Goal: Task Accomplishment & Management: Manage account settings

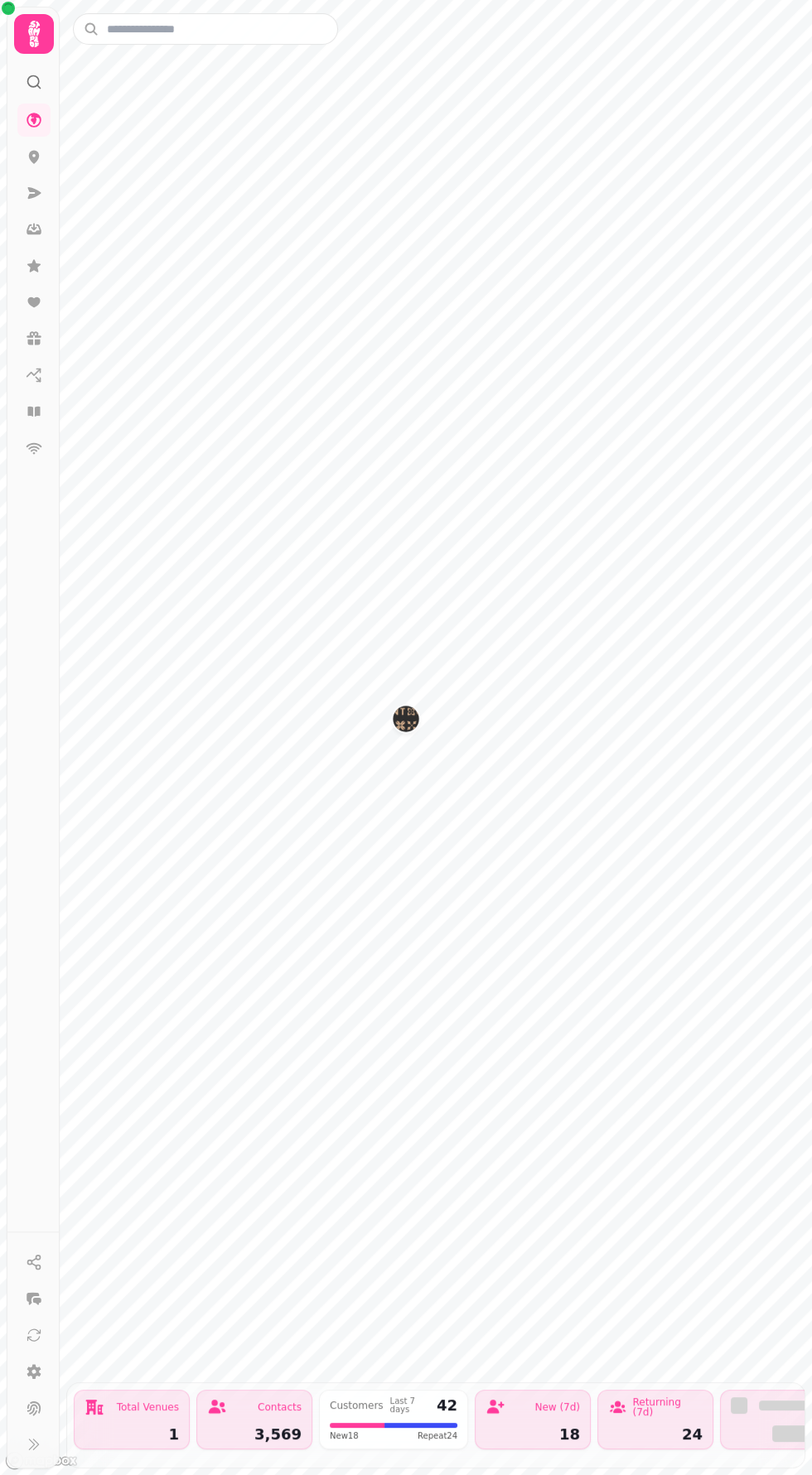
click at [51, 408] on nav at bounding box center [34, 284] width 43 height 361
click at [35, 404] on icon at bounding box center [33, 411] width 17 height 17
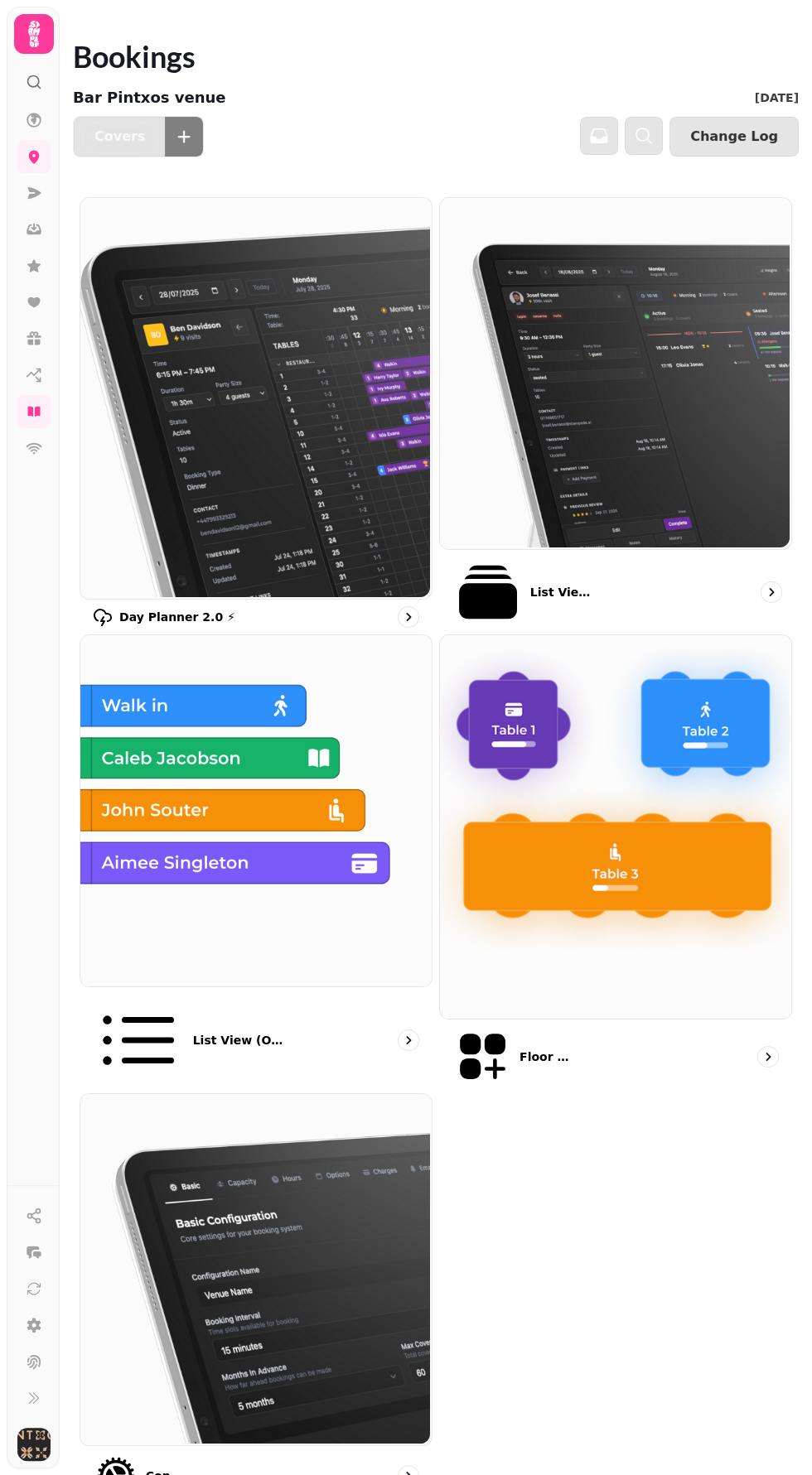
click at [642, 419] on img at bounding box center [614, 372] width 351 height 351
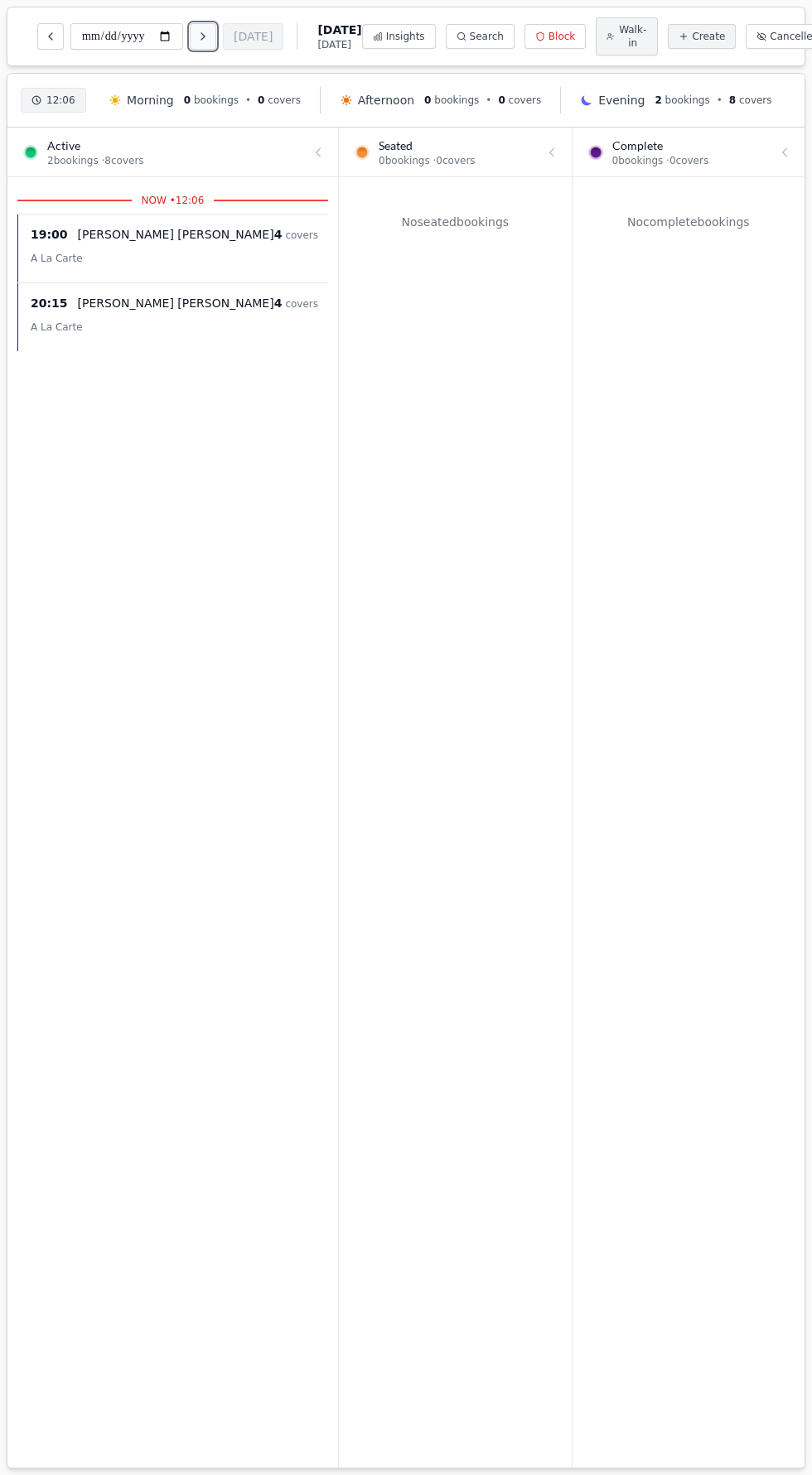
click at [205, 38] on icon "Next day" at bounding box center [203, 36] width 14 height 14
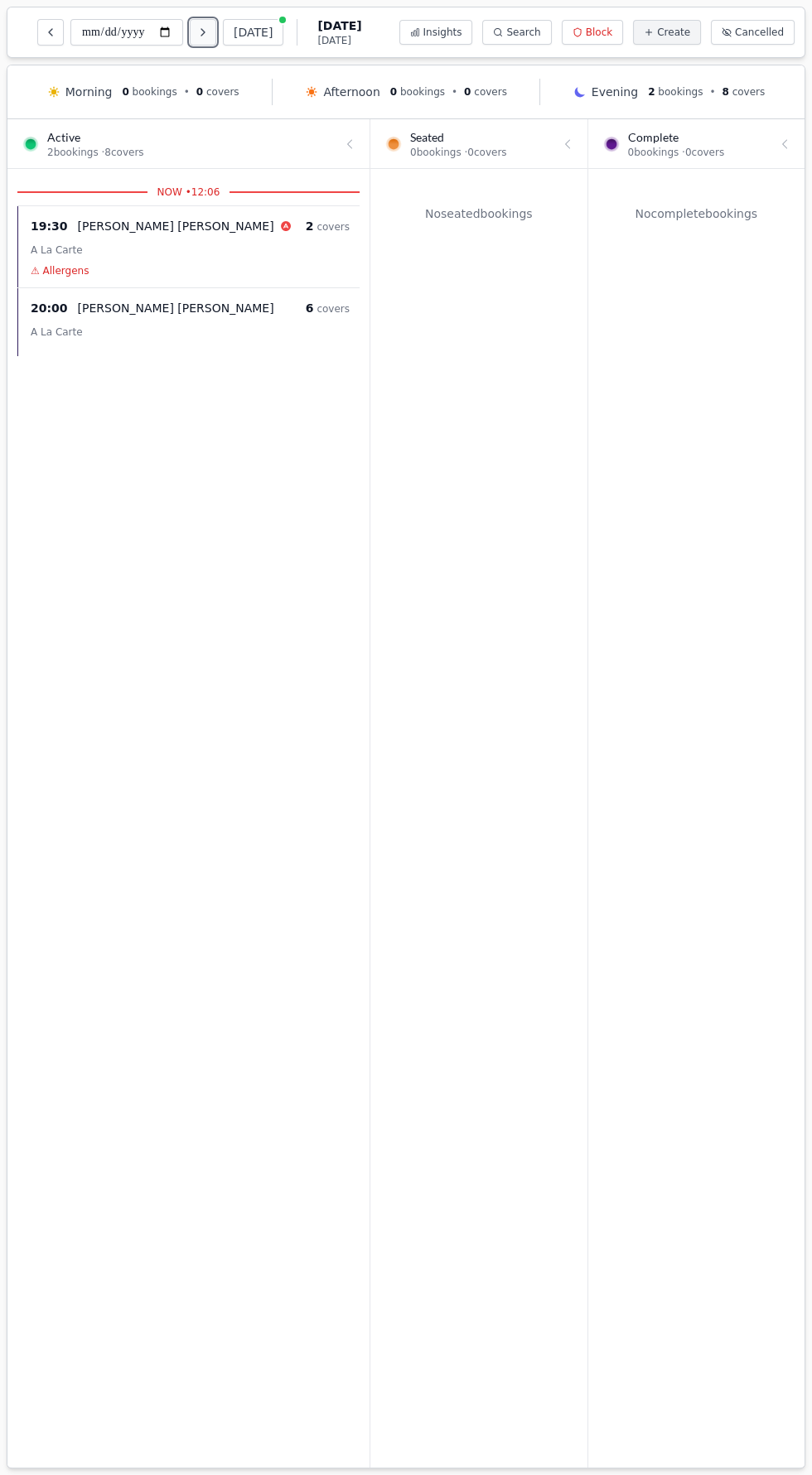
click at [202, 34] on icon "Next day" at bounding box center [203, 32] width 14 height 14
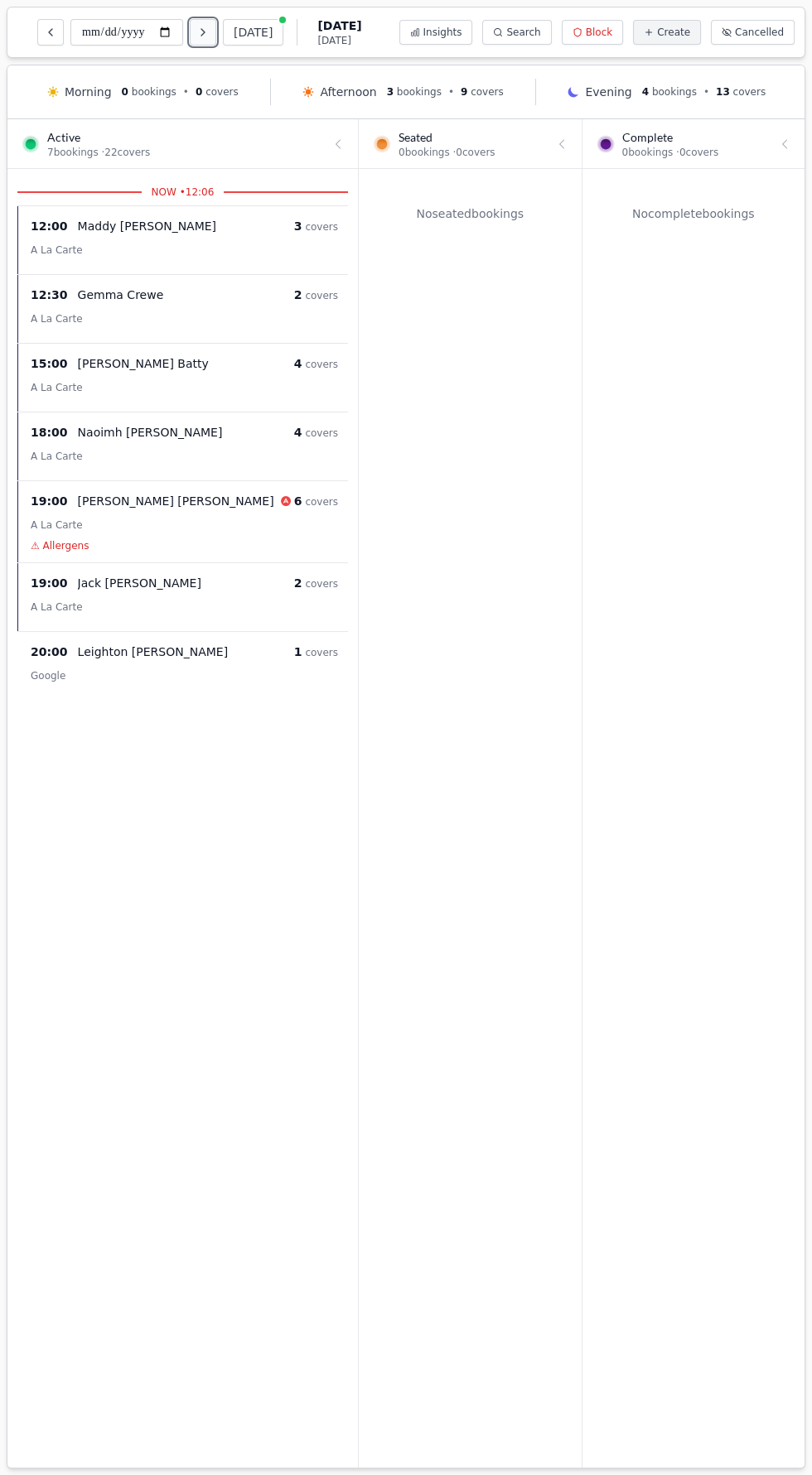
click at [202, 36] on icon "Next day" at bounding box center [203, 32] width 14 height 14
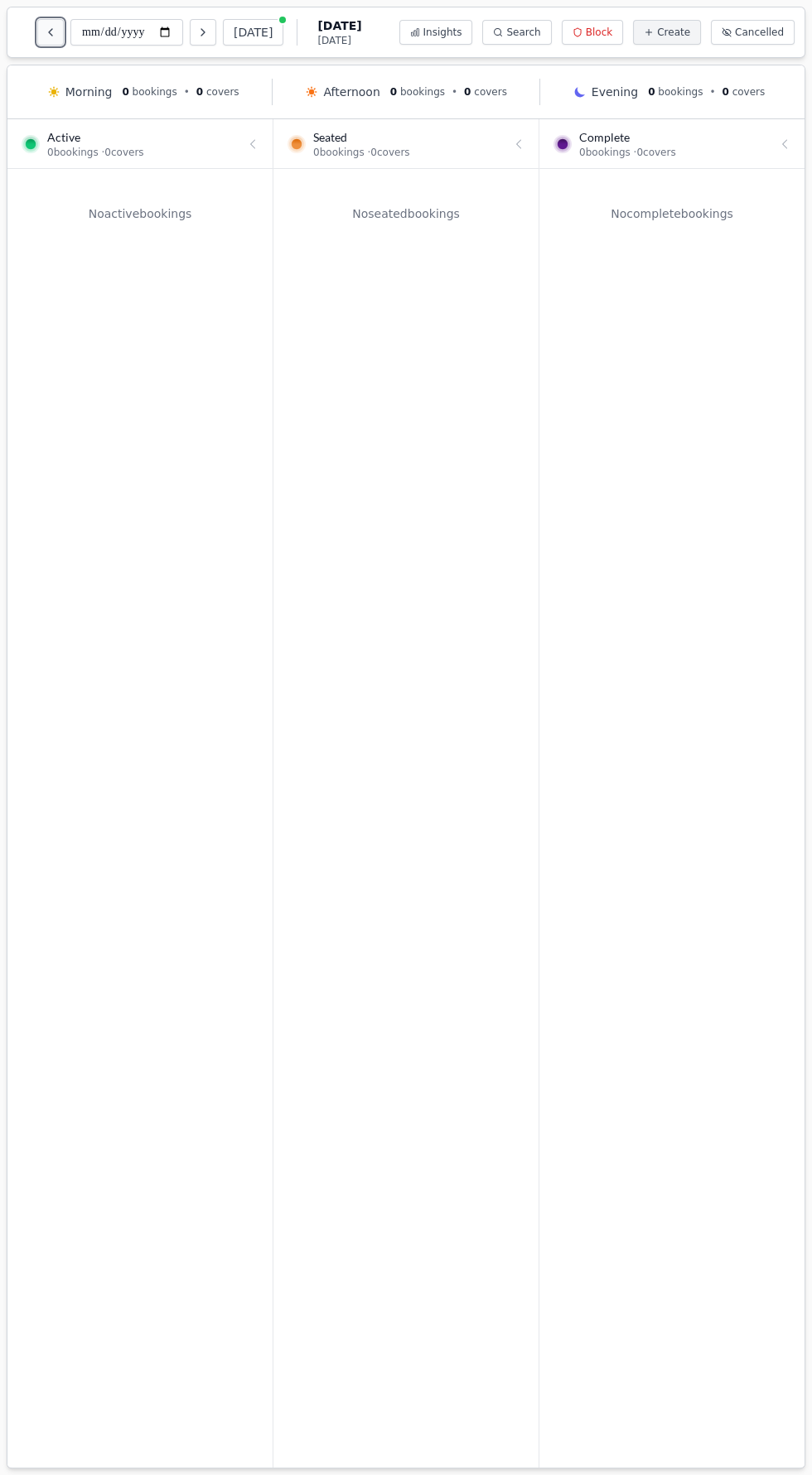
click at [50, 31] on icon "Previous day" at bounding box center [51, 32] width 14 height 14
type input "**********"
